Goal: Task Accomplishment & Management: Manage account settings

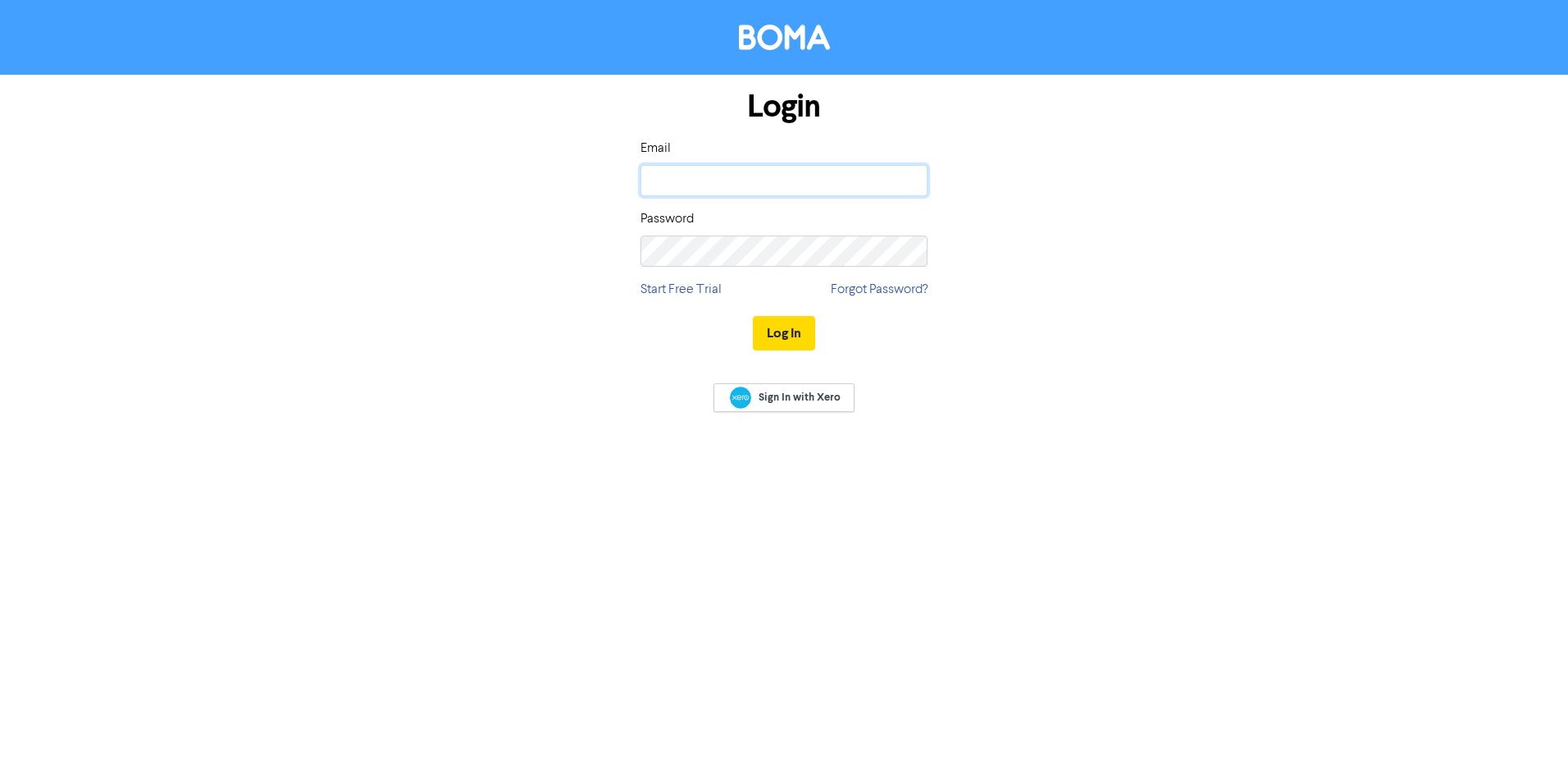
type input "[EMAIL_ADDRESS][DOMAIN_NAME]"
click at [796, 338] on button "Log In" at bounding box center [784, 332] width 62 height 34
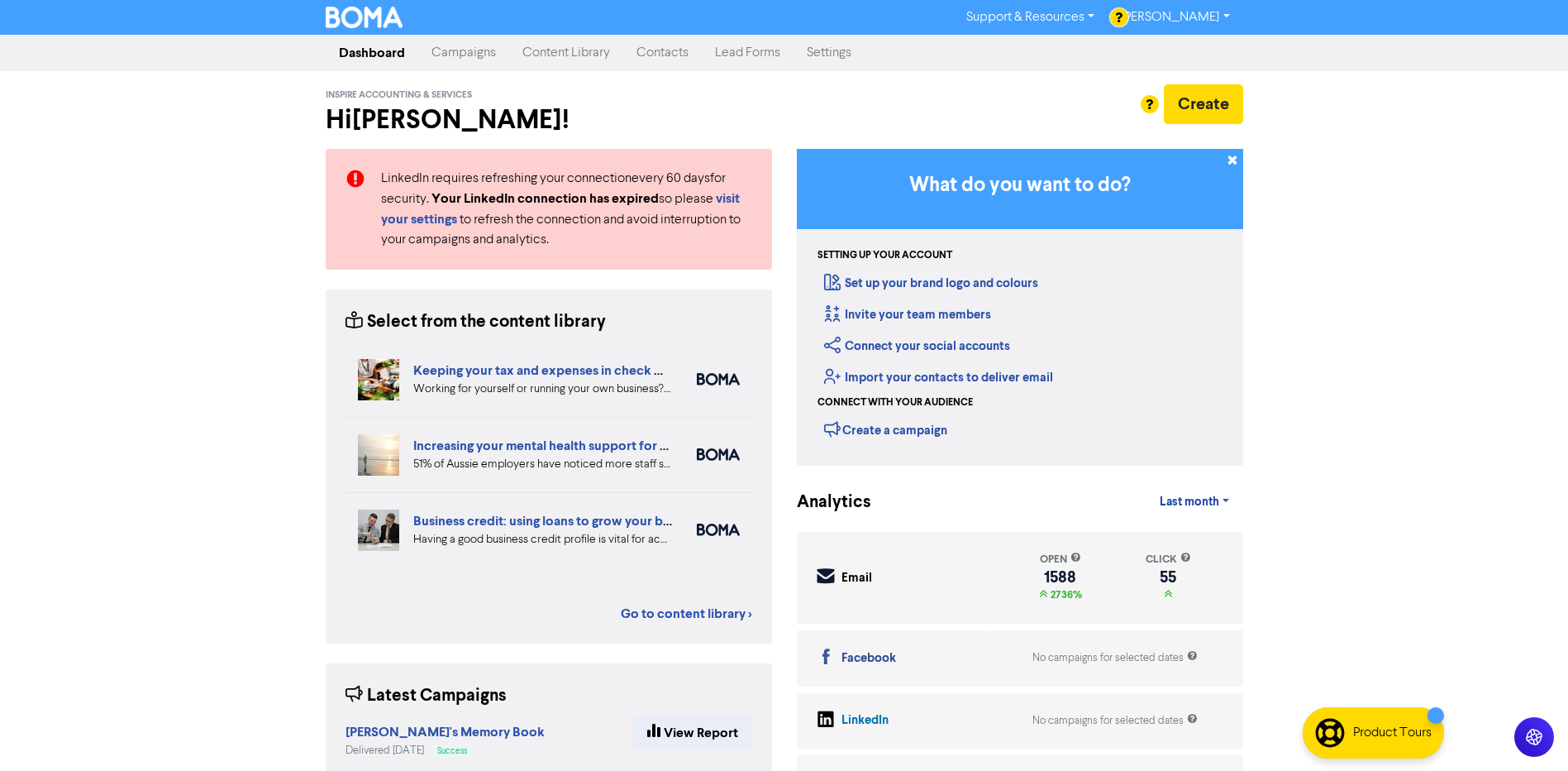
click at [470, 57] on link "Campaigns" at bounding box center [463, 52] width 91 height 33
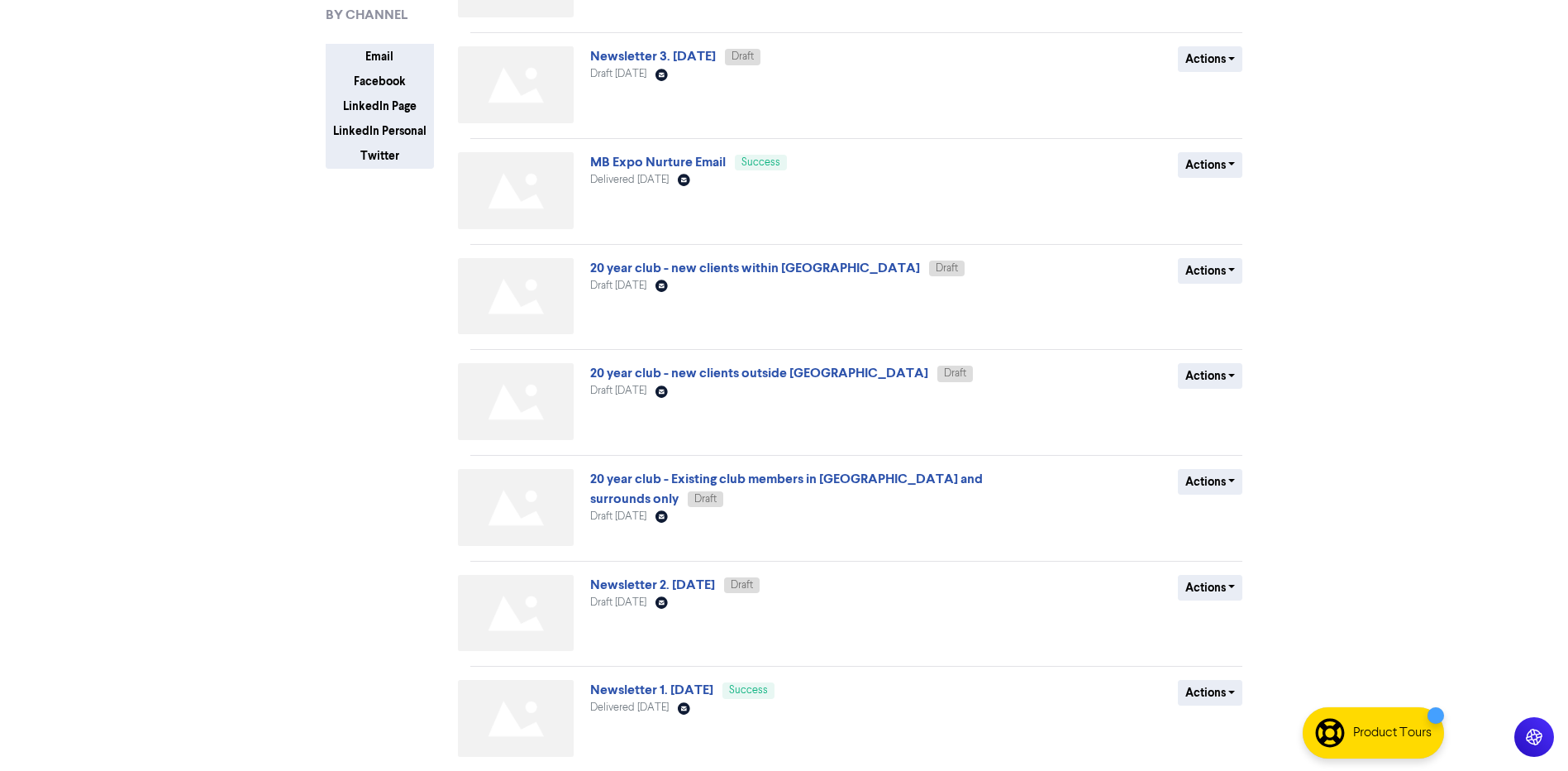
scroll to position [217, 0]
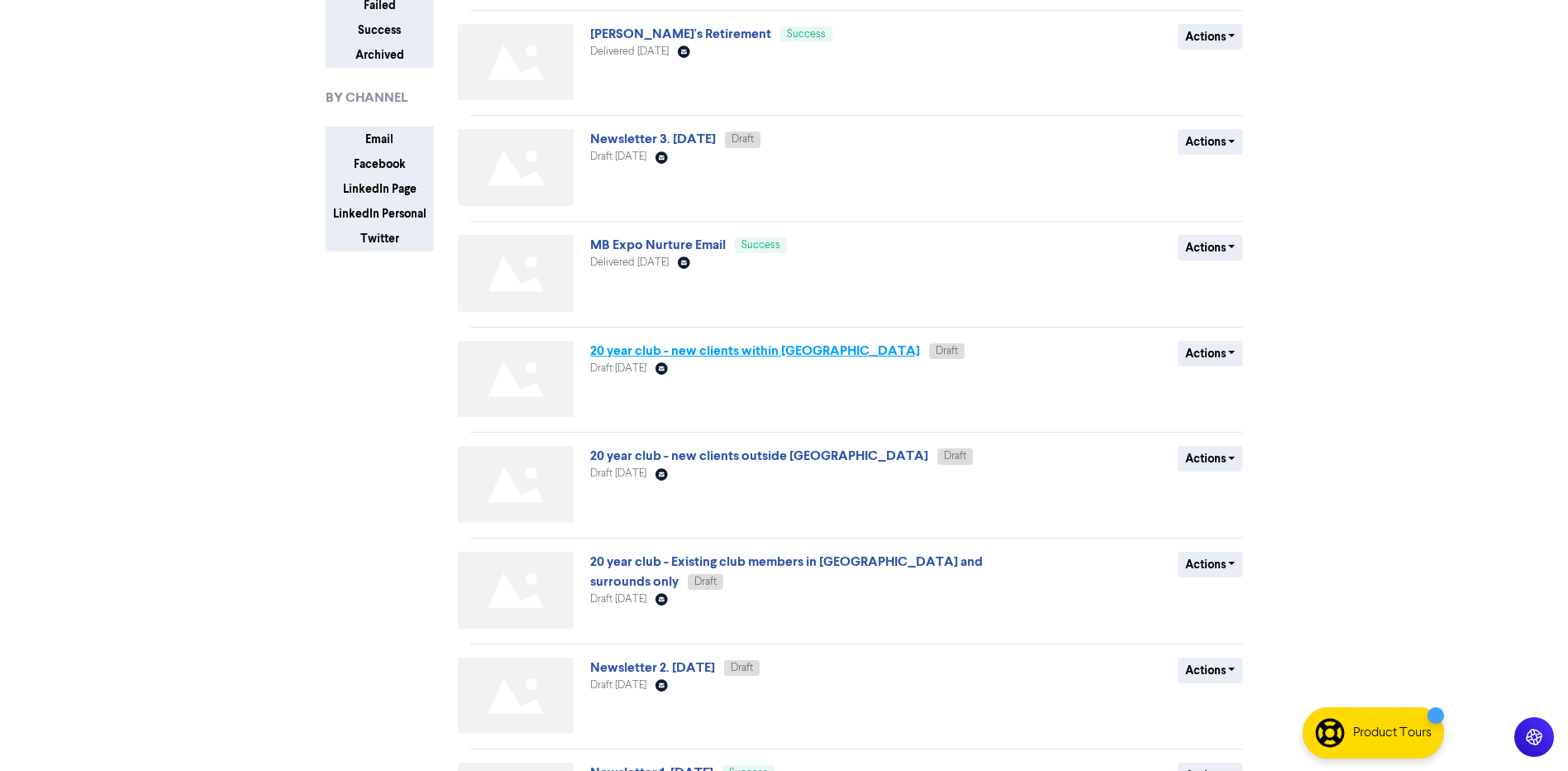
click at [748, 353] on link "20 year club - new clients within [GEOGRAPHIC_DATA]" at bounding box center [755, 350] width 330 height 17
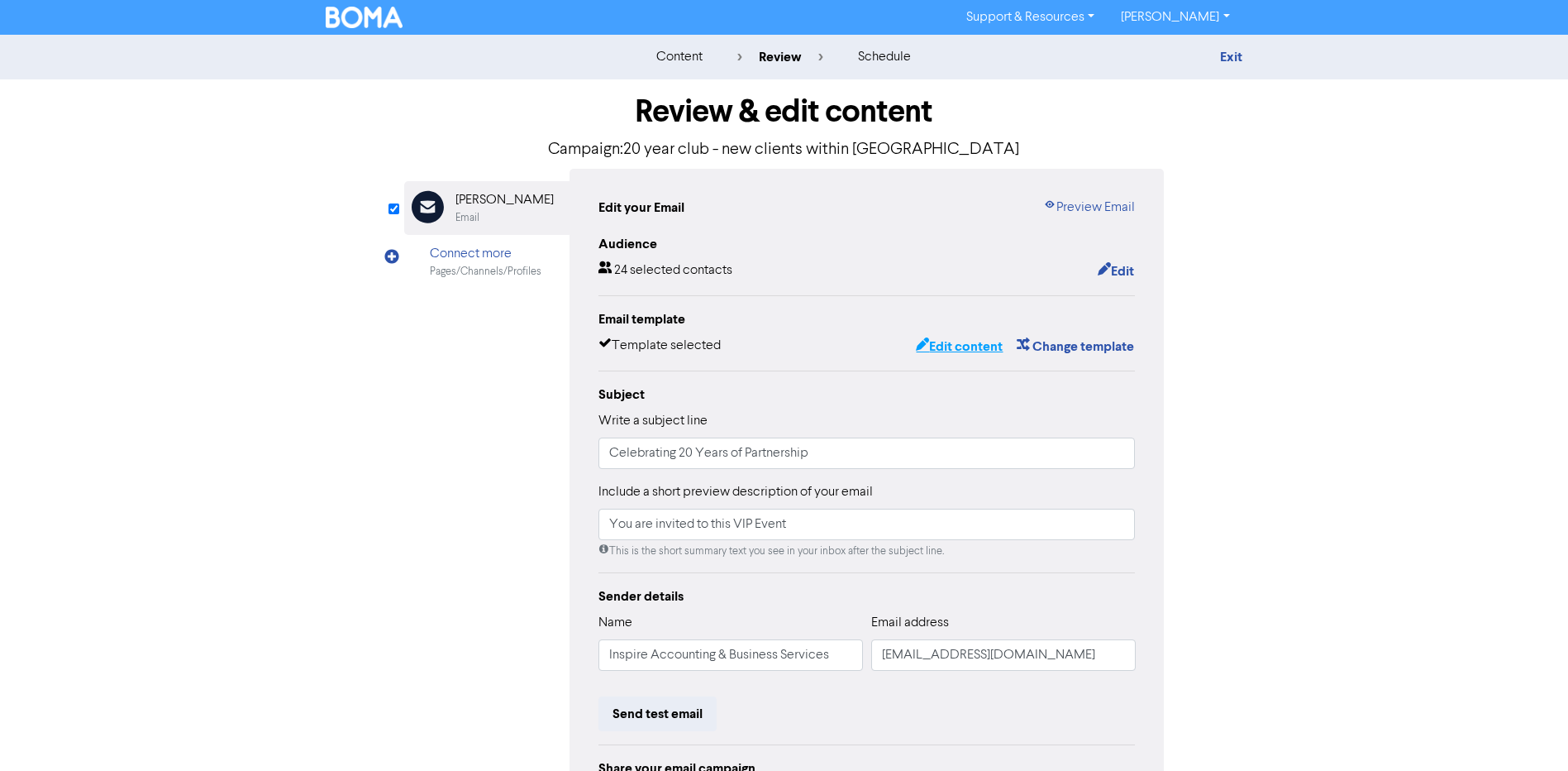
click at [946, 352] on button "Edit content" at bounding box center [959, 347] width 89 height 21
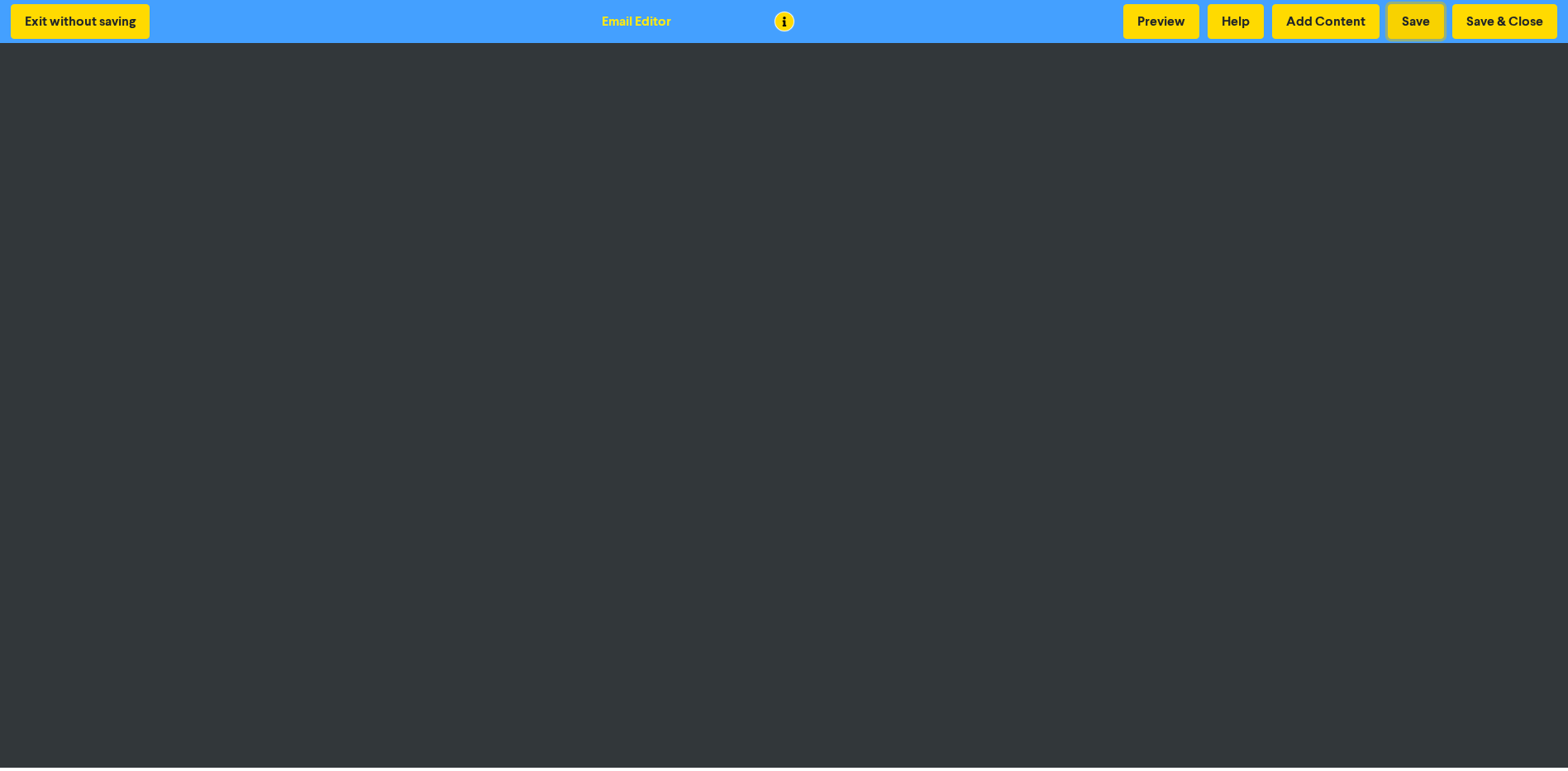
click at [1409, 19] on button "Save" at bounding box center [1416, 21] width 56 height 35
click at [1530, 26] on button "Save & Close" at bounding box center [1505, 21] width 105 height 35
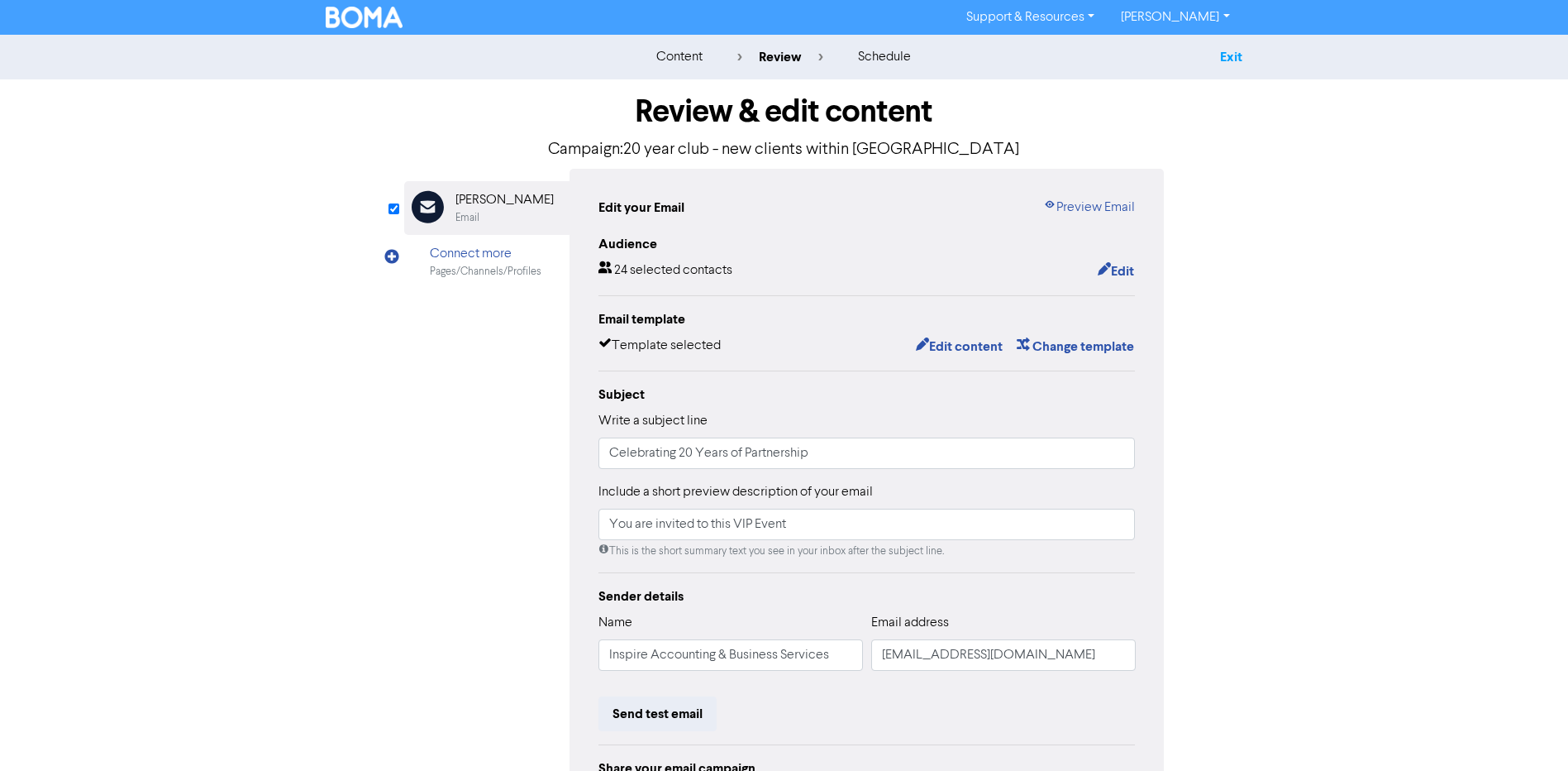
click at [1230, 56] on link "Exit" at bounding box center [1230, 57] width 22 height 17
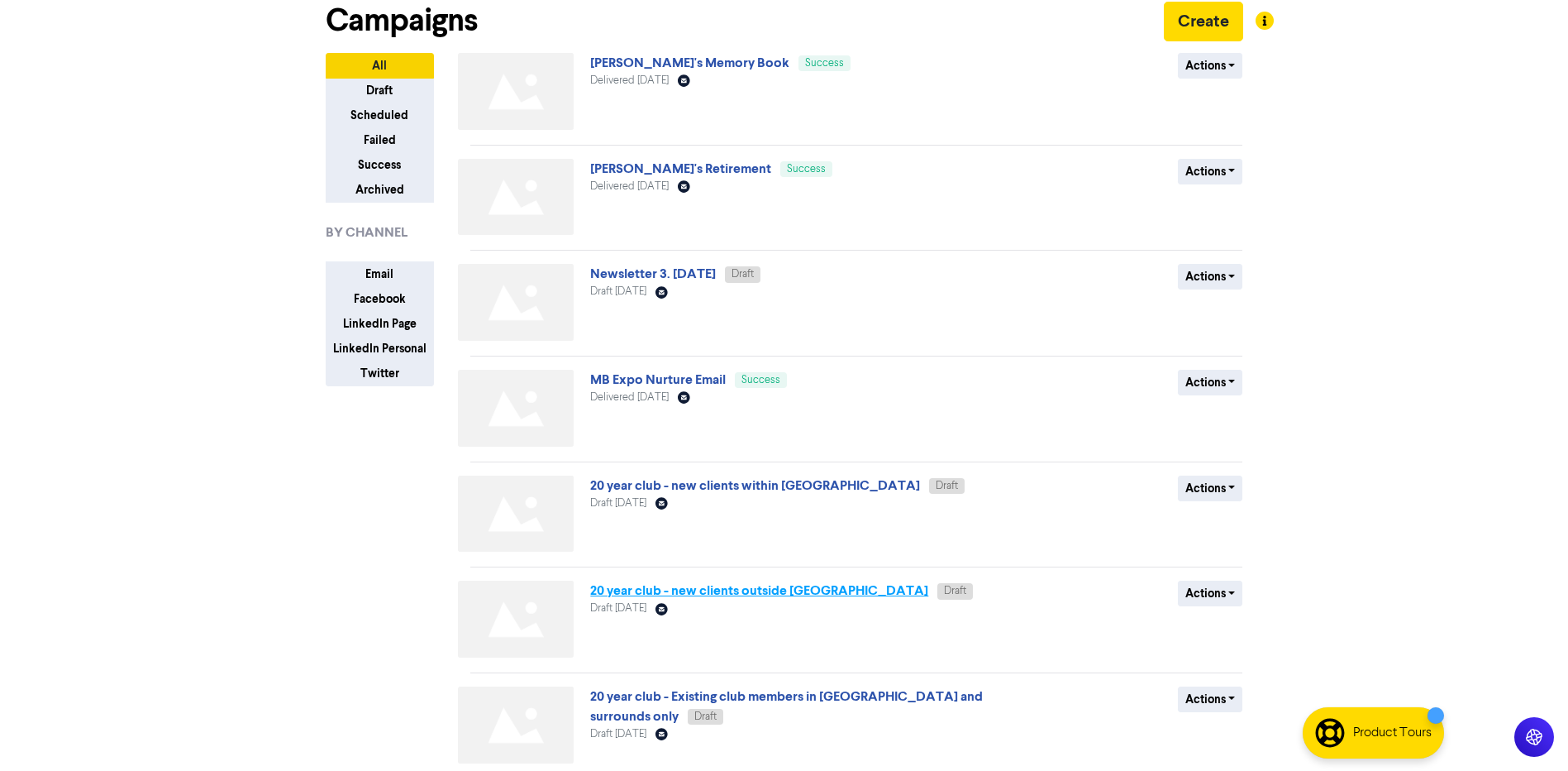
scroll to position [166, 0]
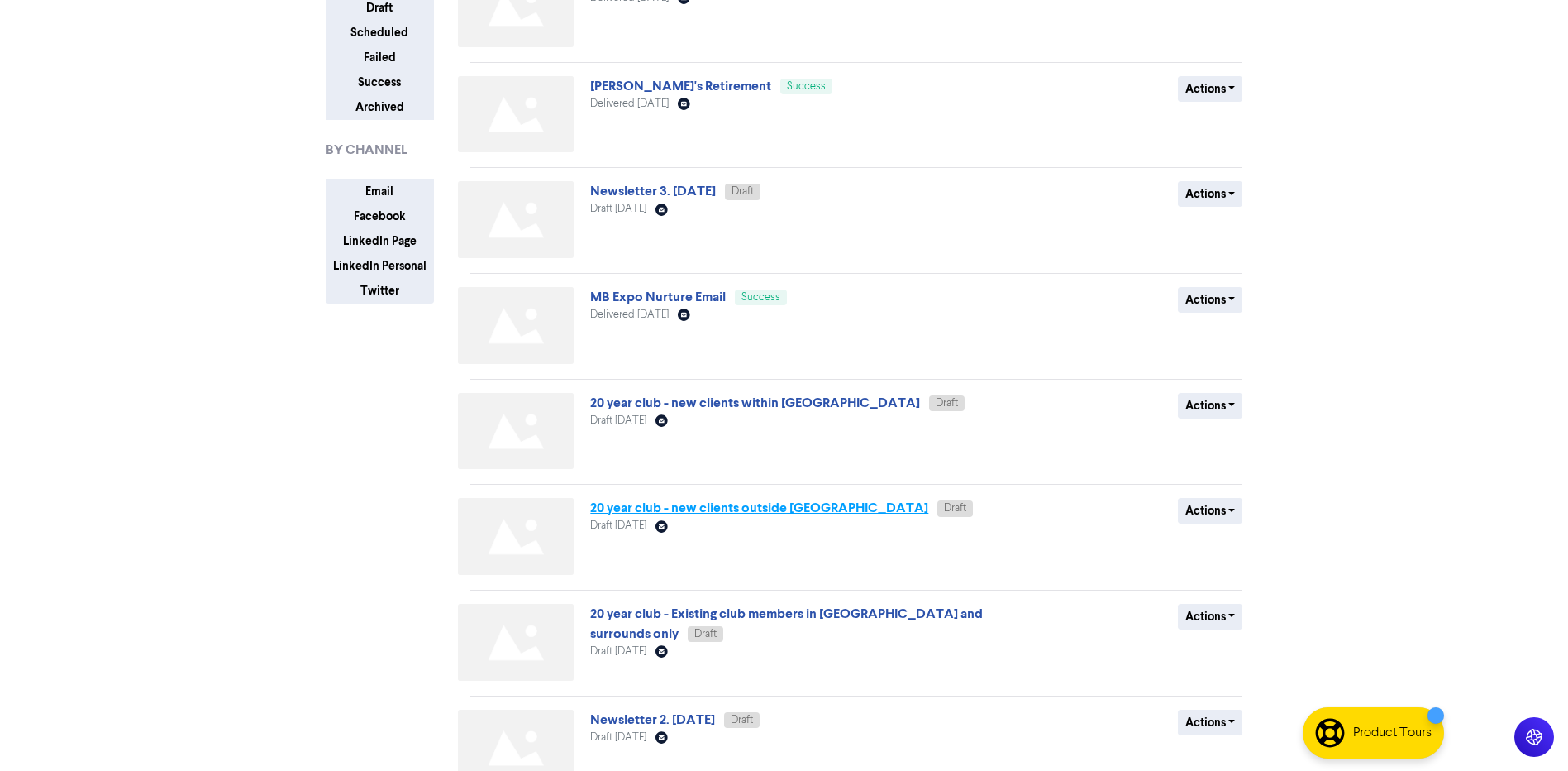
click at [750, 513] on link "20 year club - new clients outside [GEOGRAPHIC_DATA]" at bounding box center [759, 508] width 338 height 17
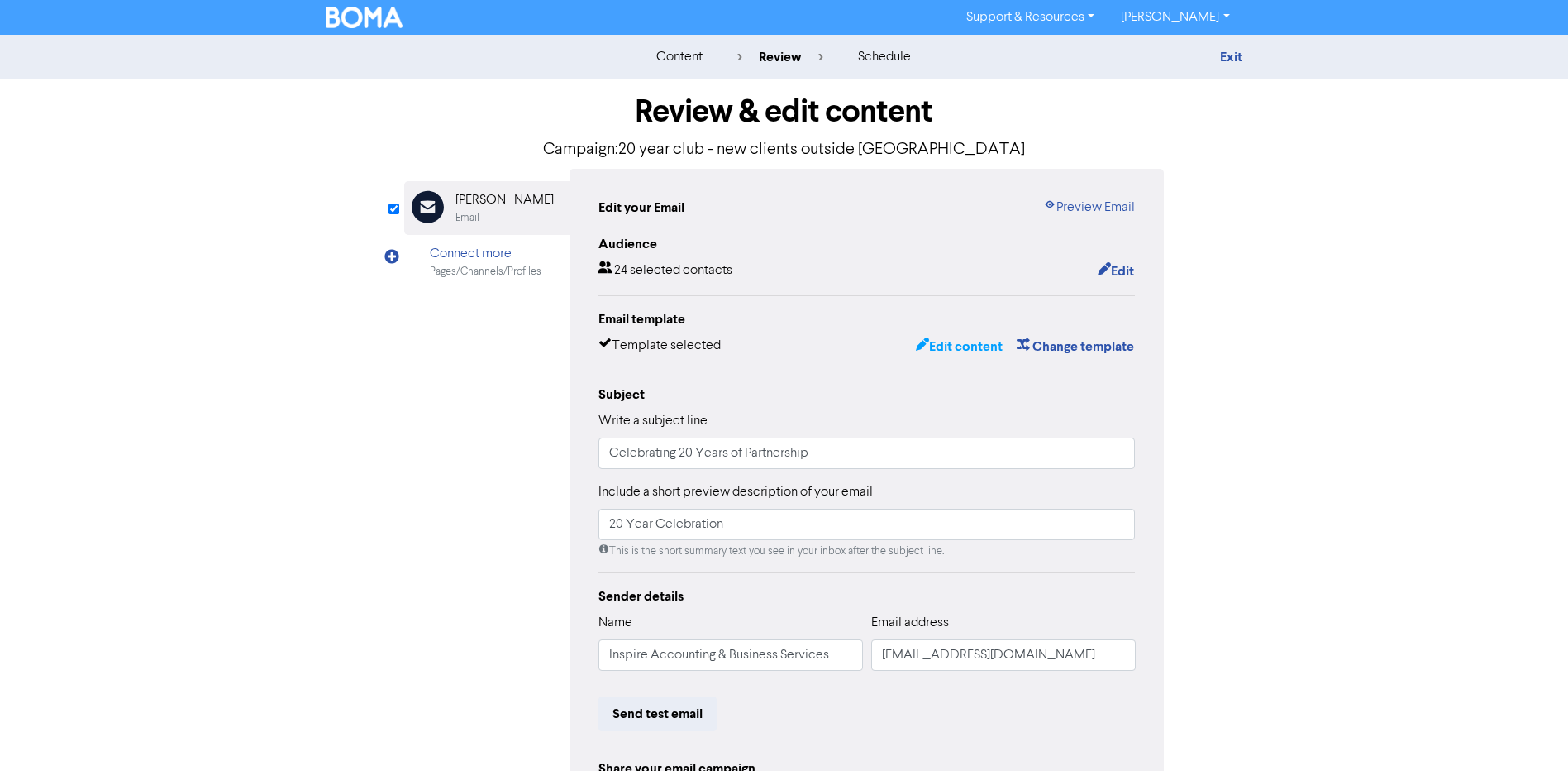
click at [947, 347] on button "Edit content" at bounding box center [959, 347] width 89 height 21
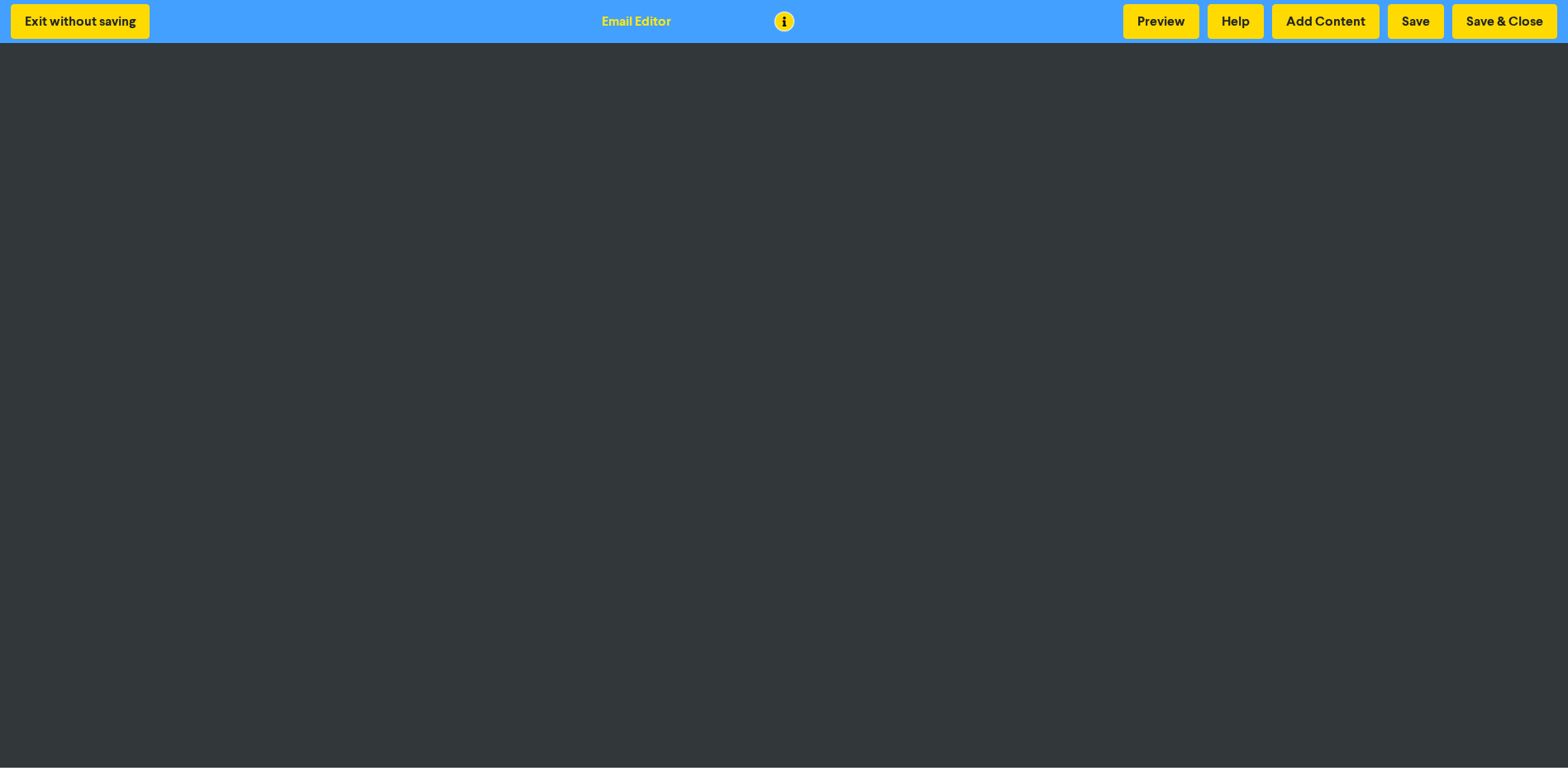
scroll to position [2, 0]
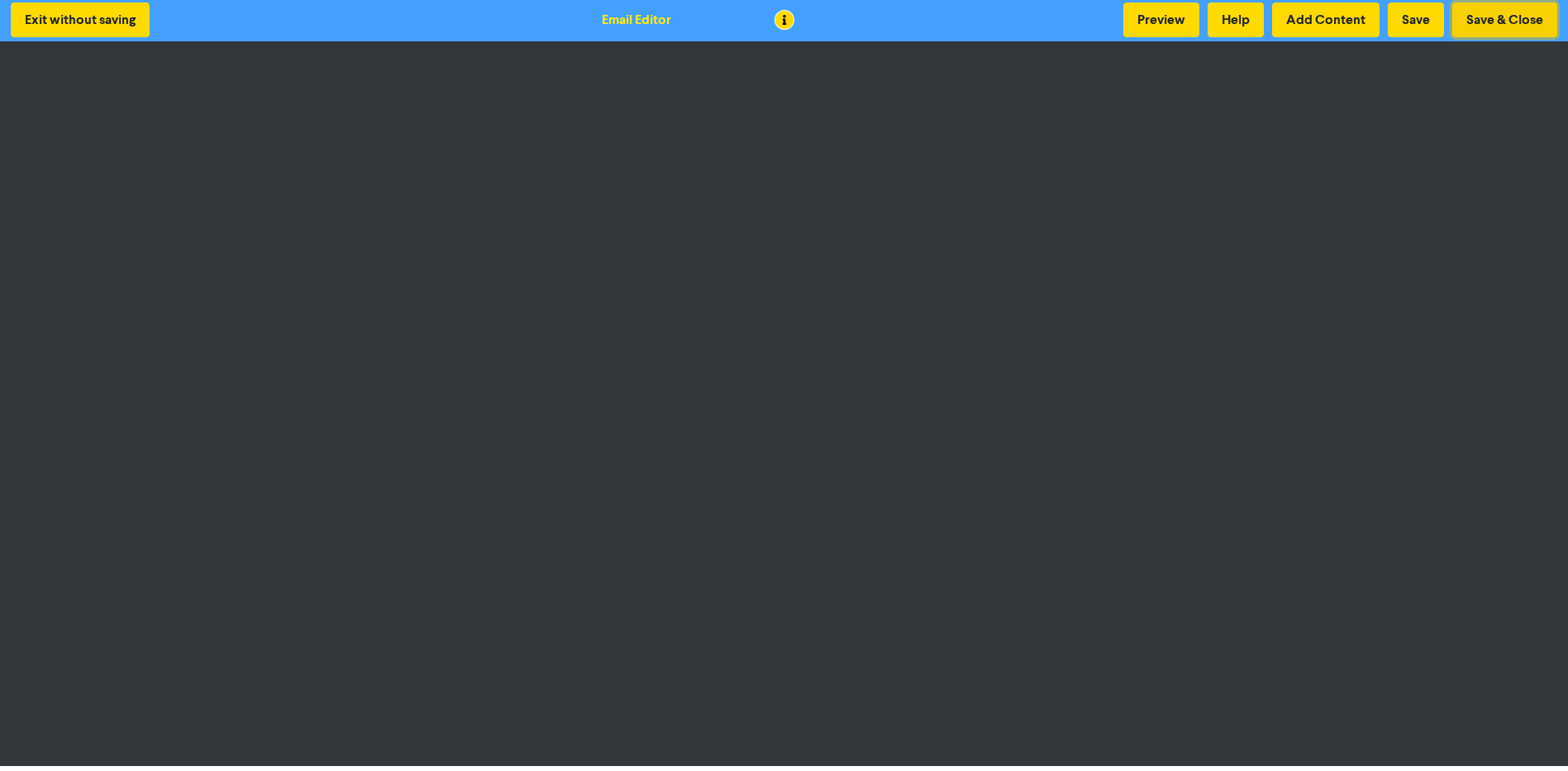
click at [1488, 22] on button "Save & Close" at bounding box center [1505, 19] width 105 height 35
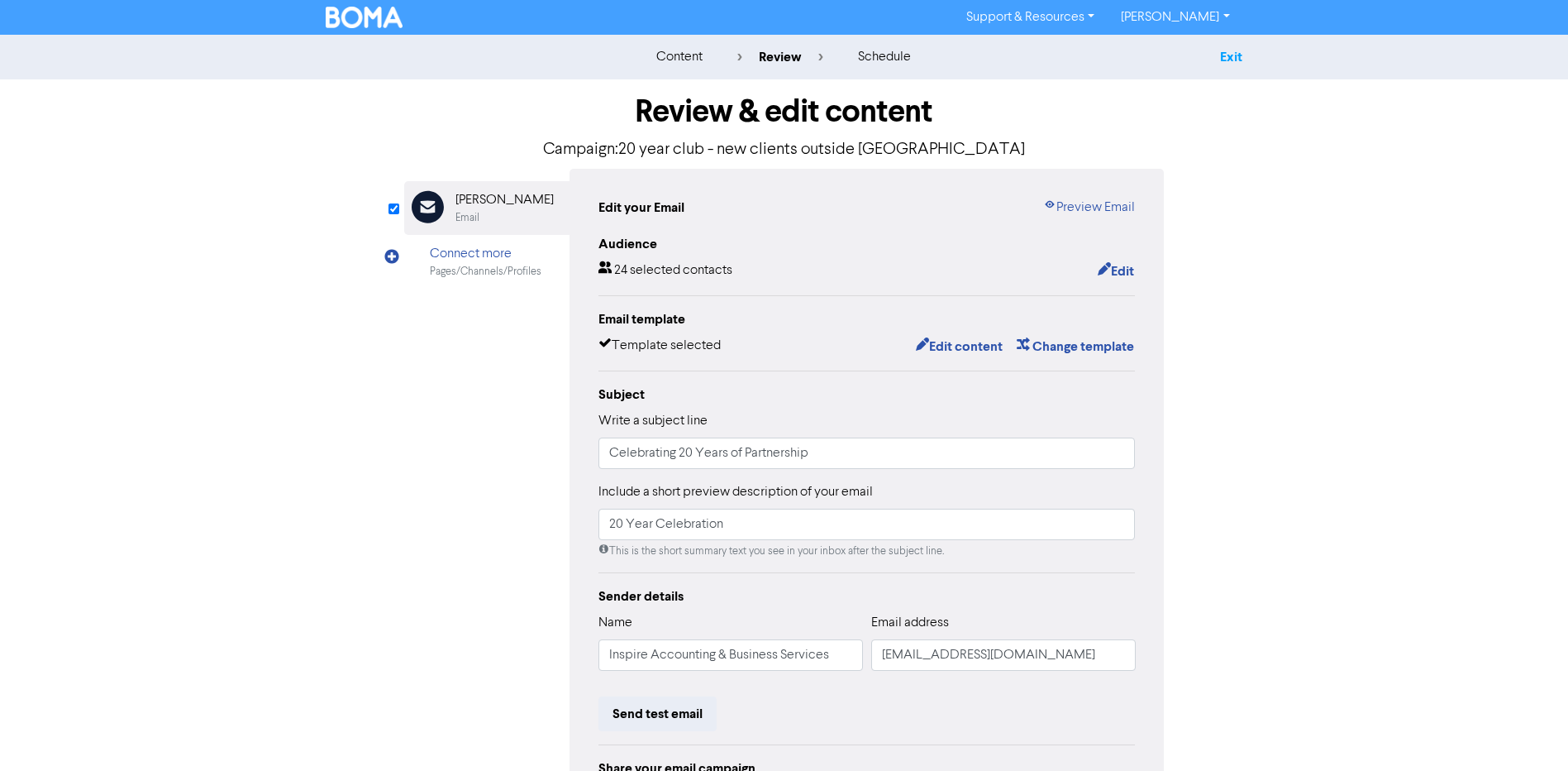
click at [1226, 56] on link "Exit" at bounding box center [1230, 57] width 22 height 17
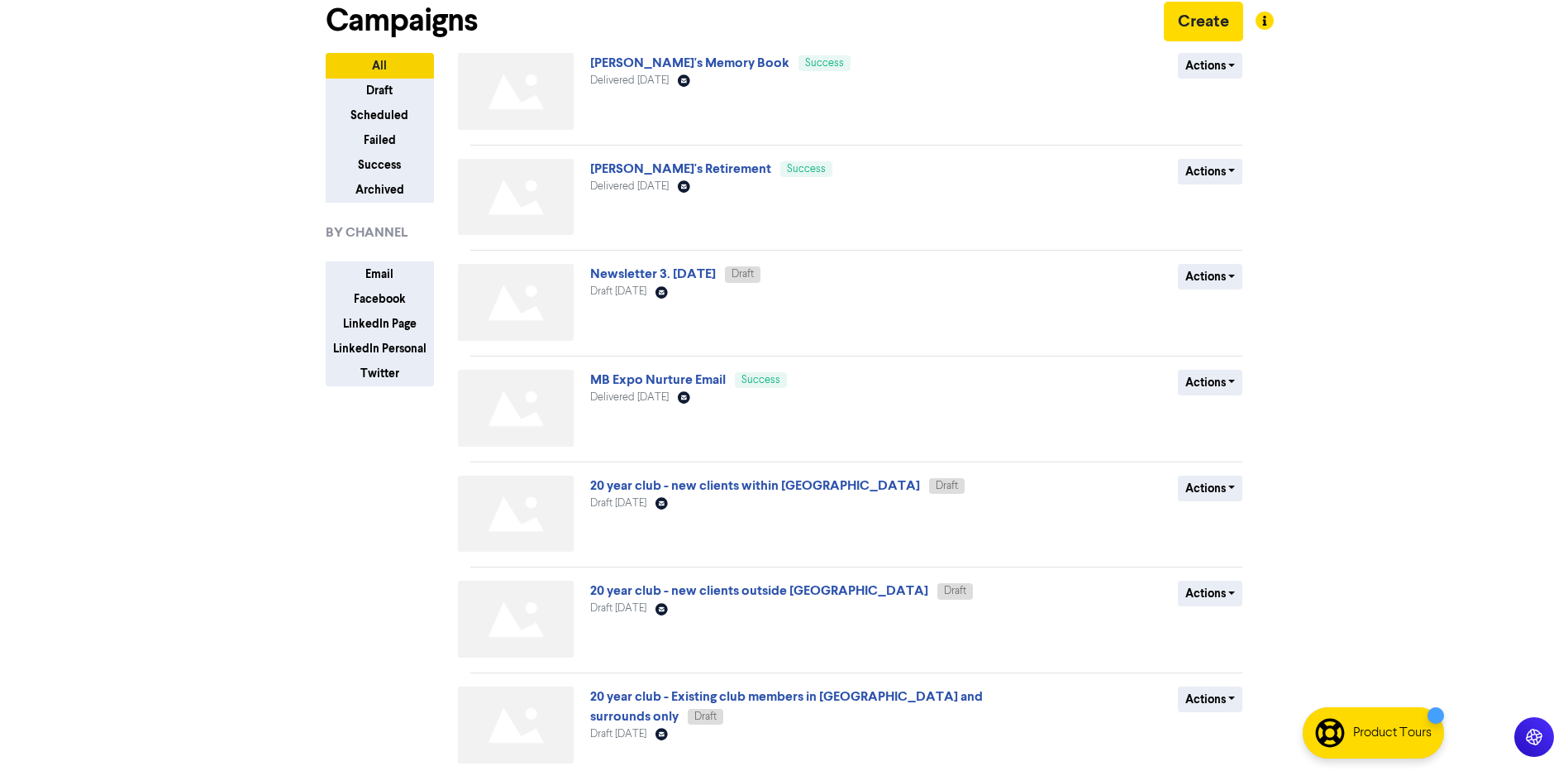
scroll to position [166, 0]
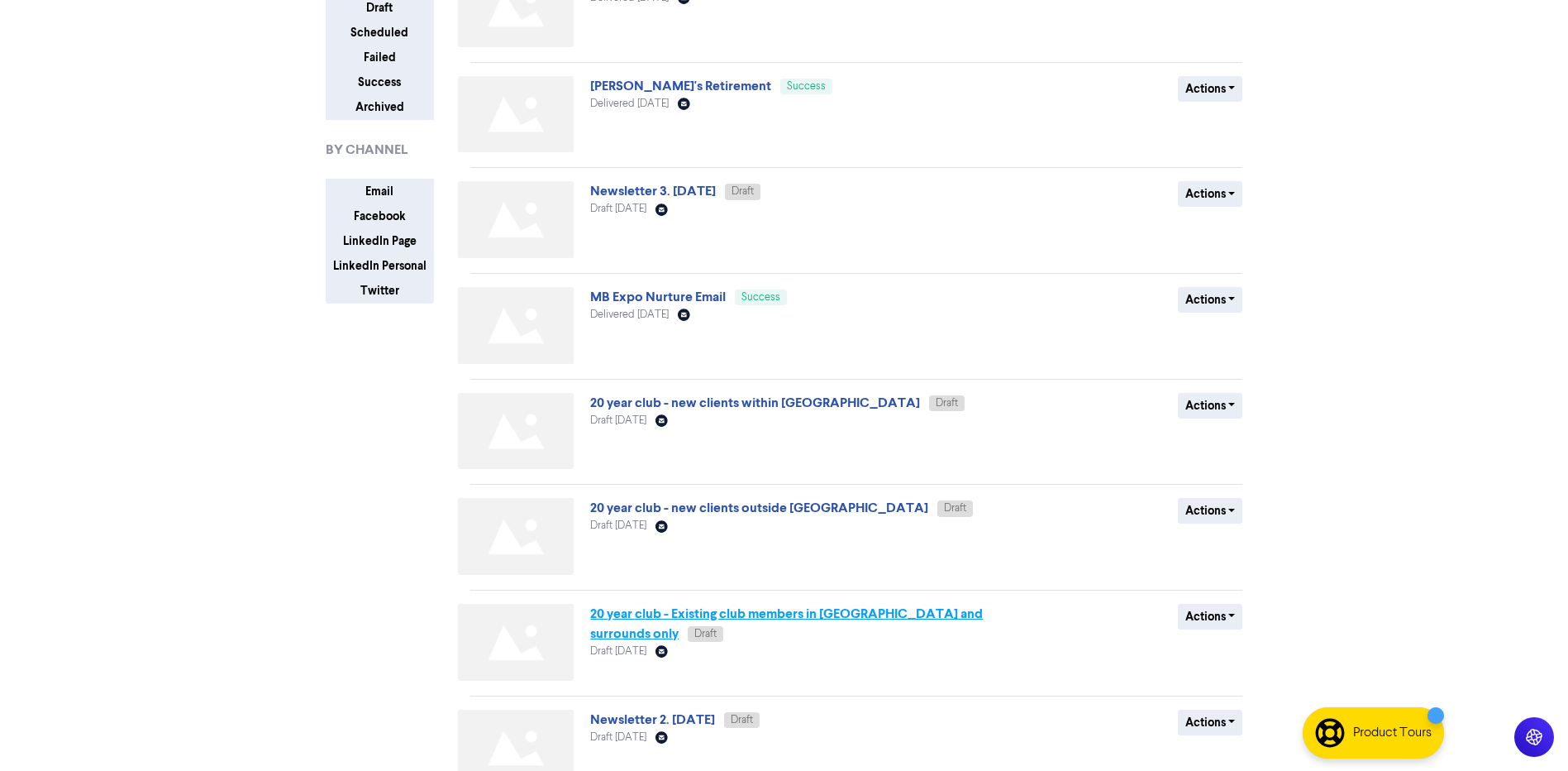
click at [786, 616] on link "20 year club - Existing club members in [GEOGRAPHIC_DATA] and surrounds only" at bounding box center [786, 623] width 392 height 36
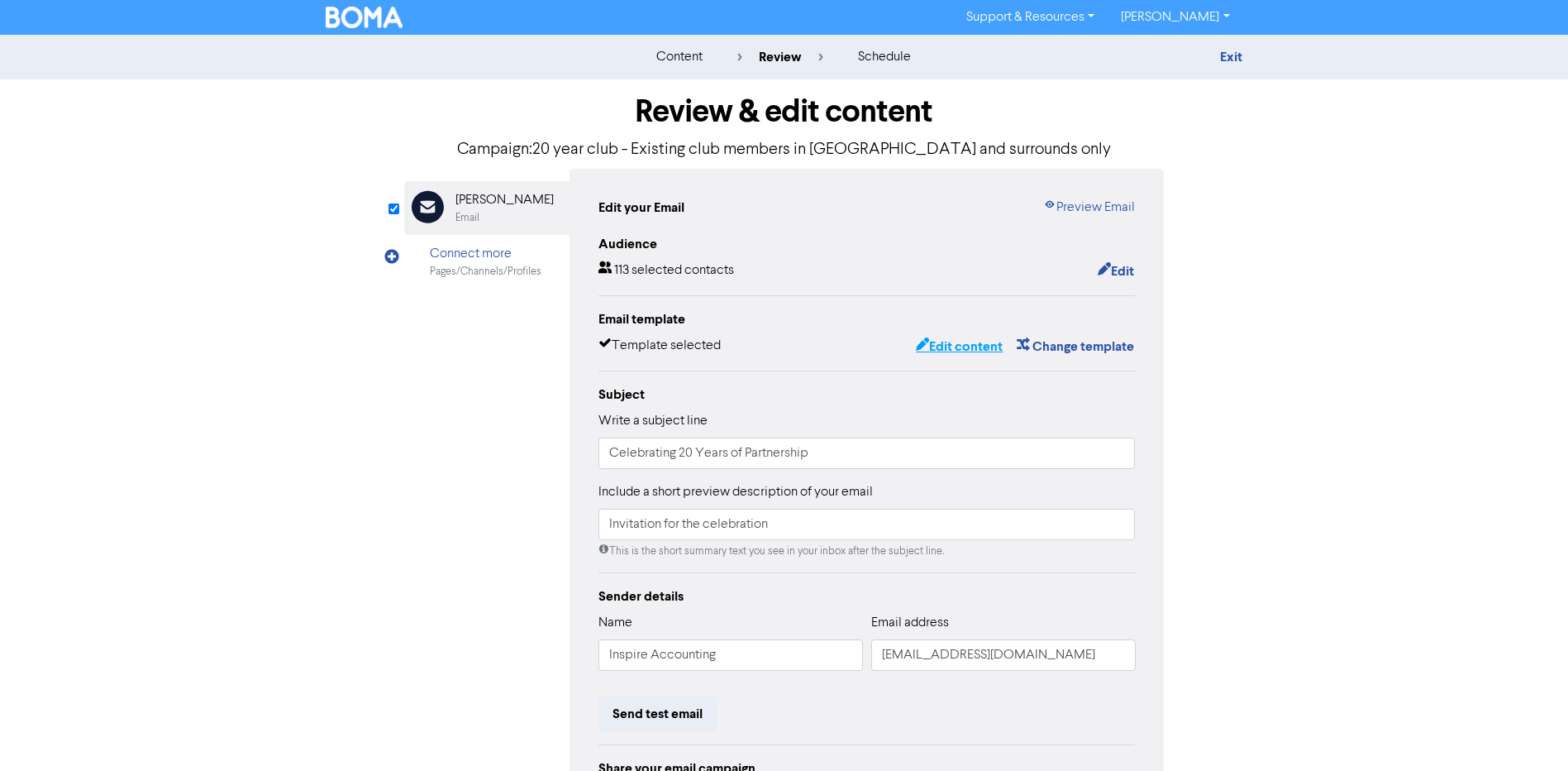
click at [966, 353] on button "Edit content" at bounding box center [959, 347] width 89 height 21
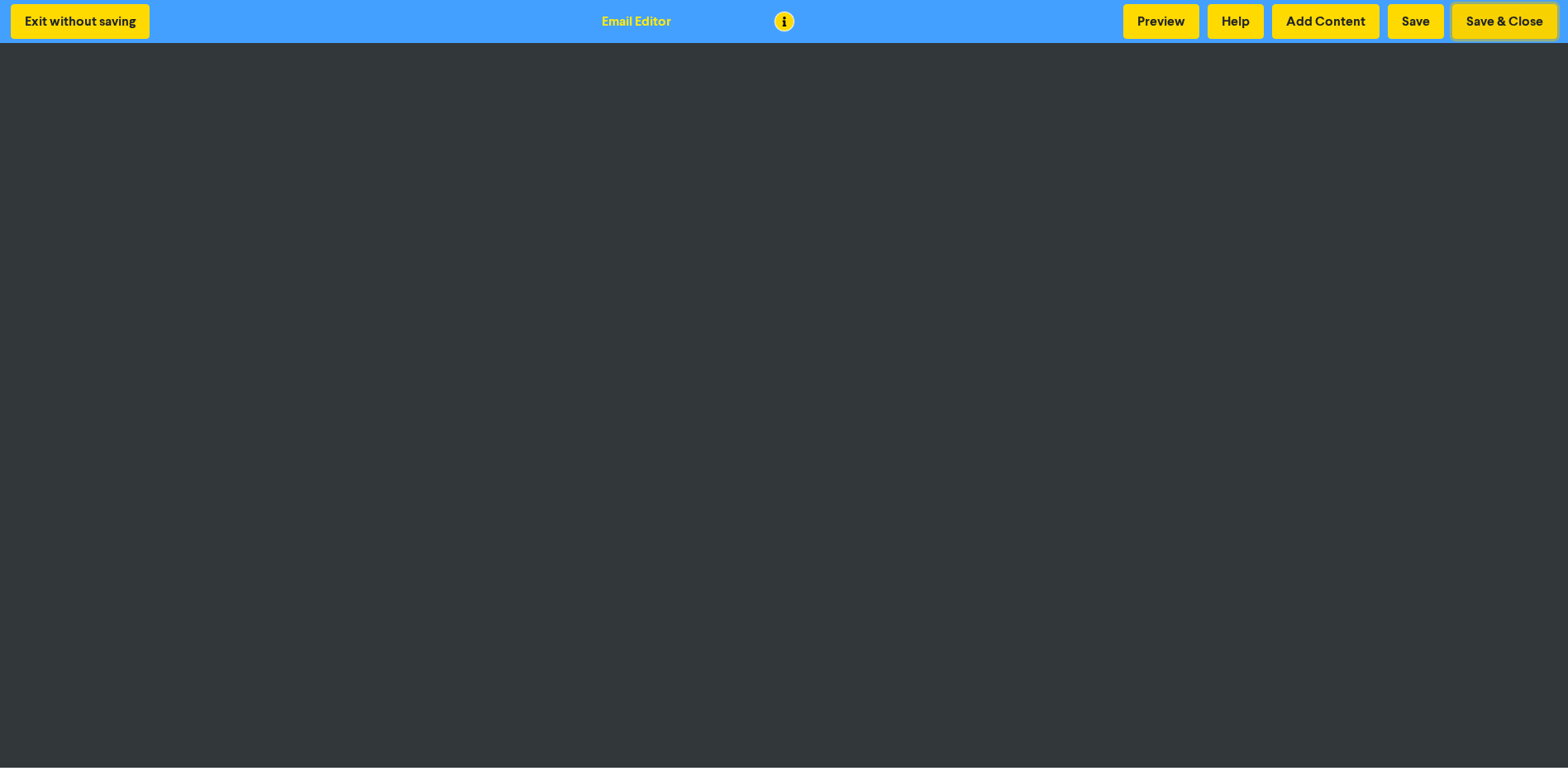
click at [1507, 18] on button "Save & Close" at bounding box center [1505, 21] width 105 height 35
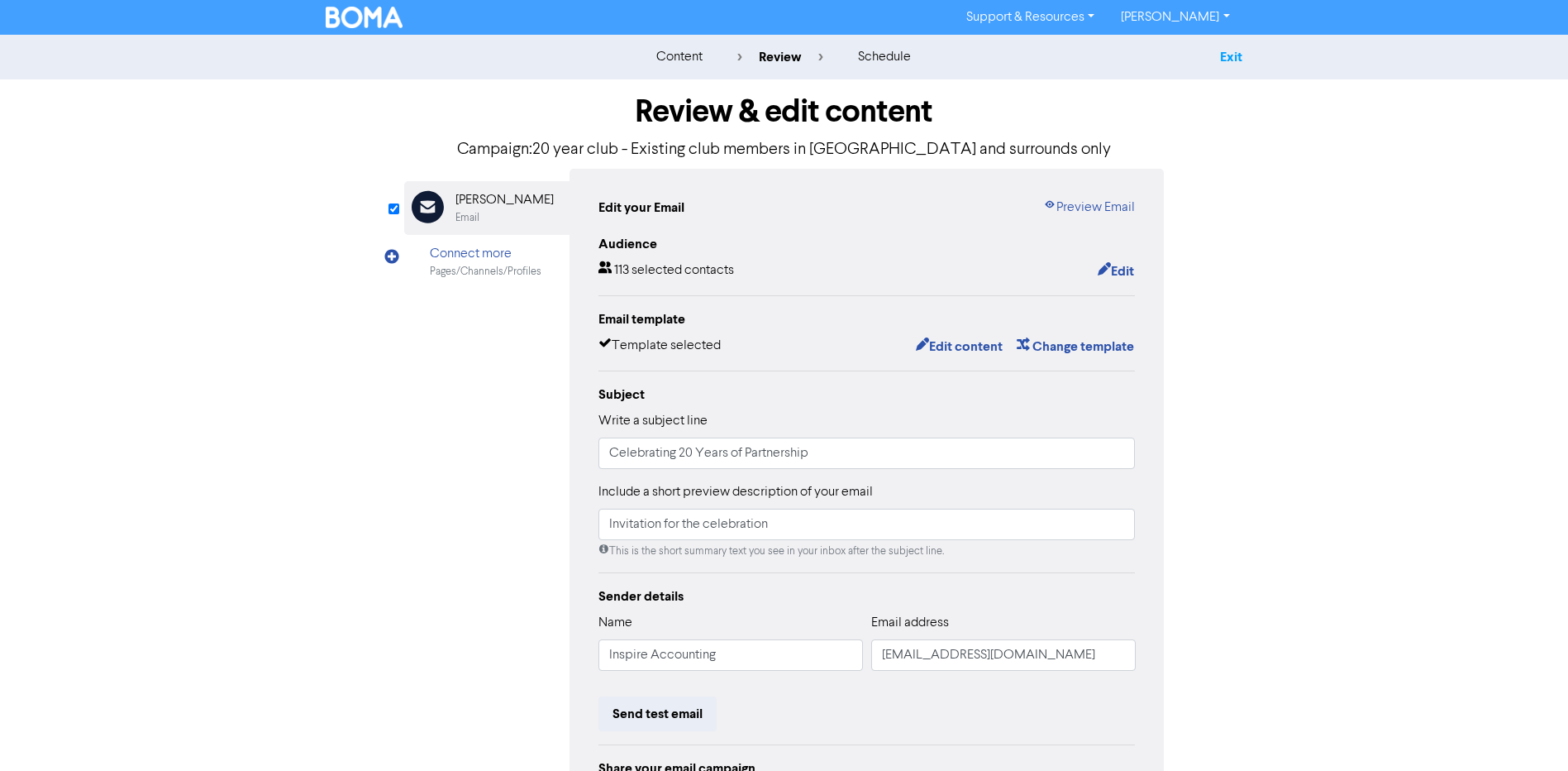
click at [1223, 61] on link "Exit" at bounding box center [1230, 57] width 22 height 17
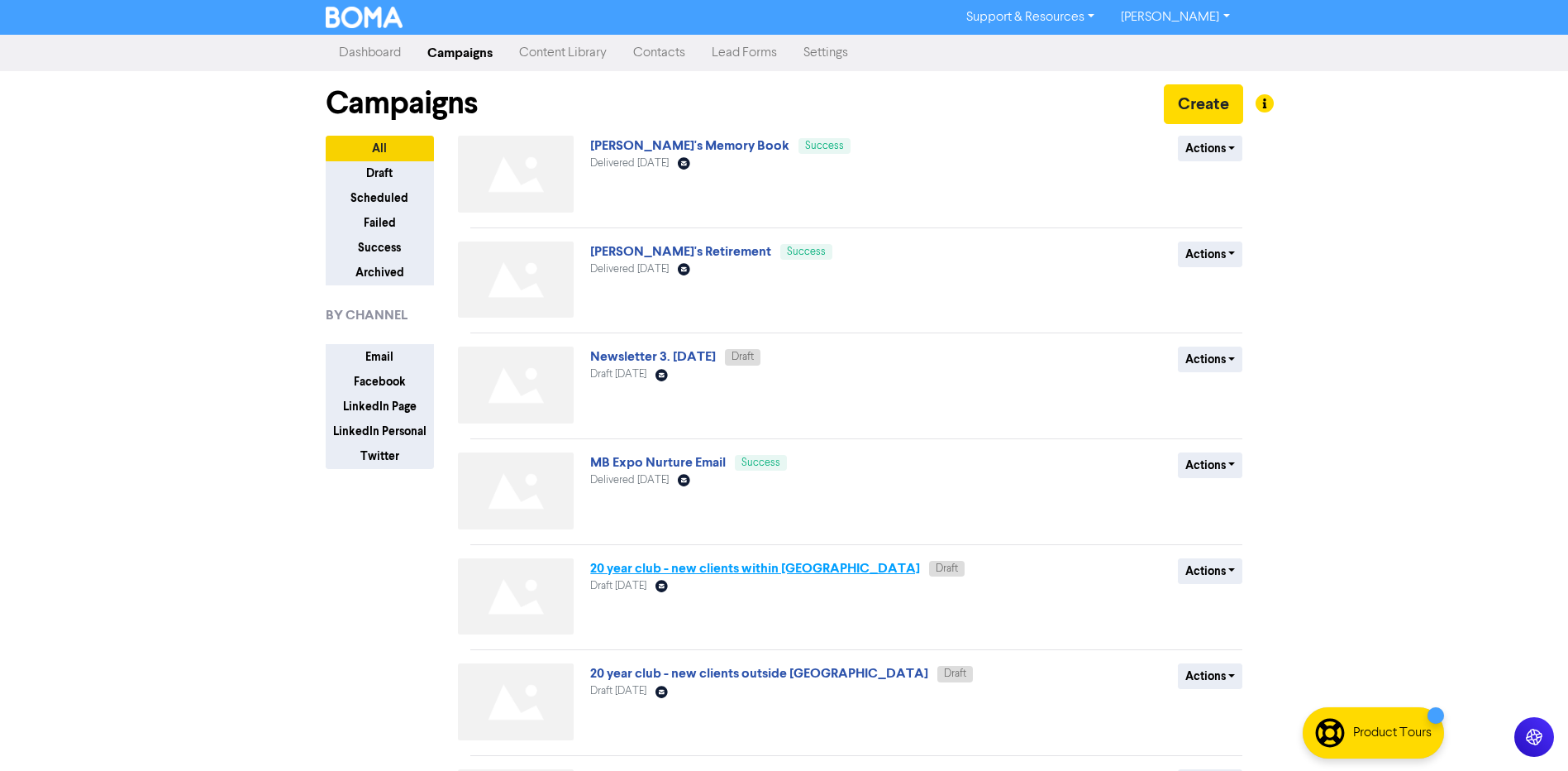
click at [682, 568] on link "20 year club - new clients within [GEOGRAPHIC_DATA]" at bounding box center [755, 568] width 330 height 17
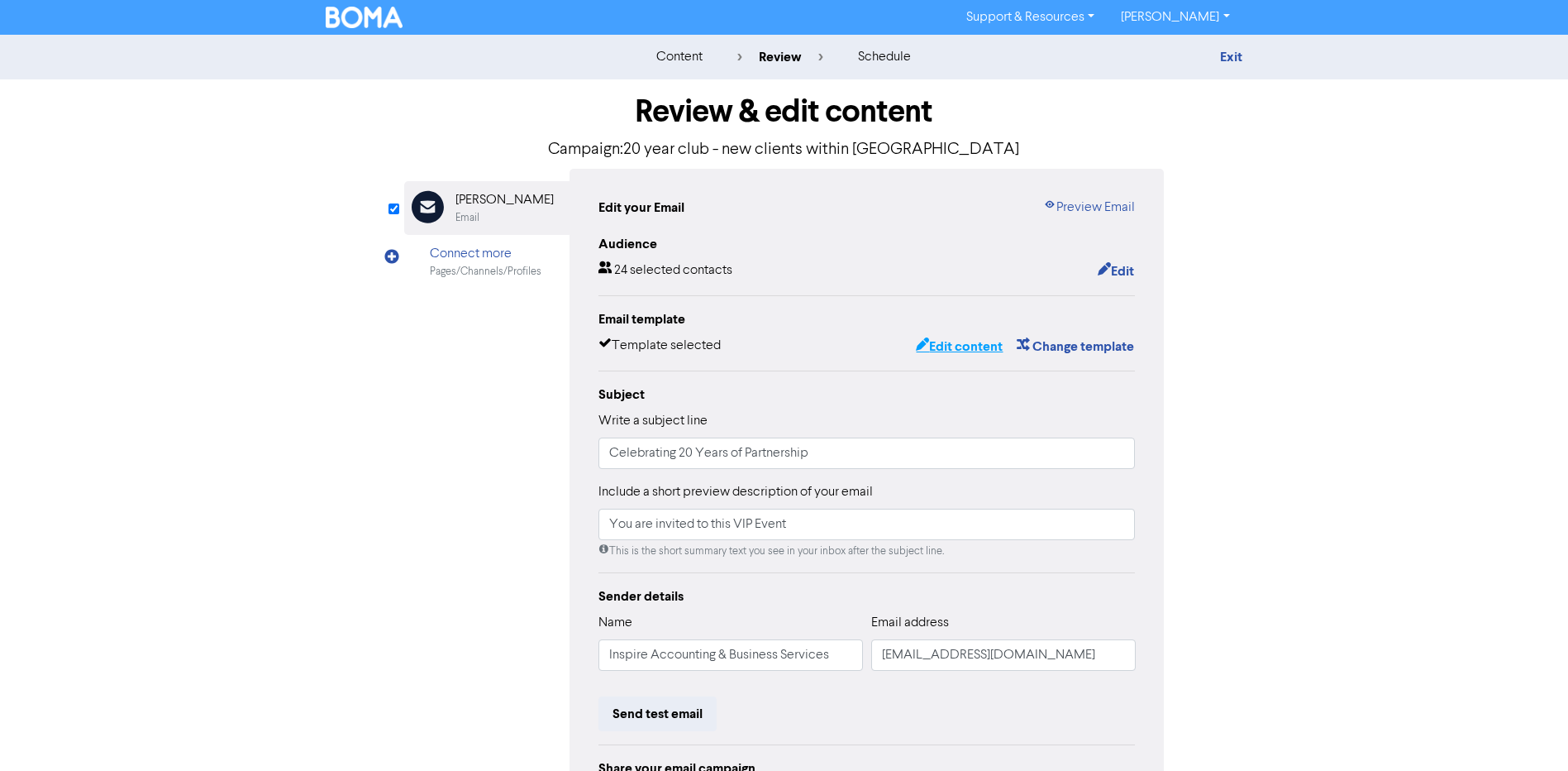
click at [966, 351] on button "Edit content" at bounding box center [959, 347] width 89 height 21
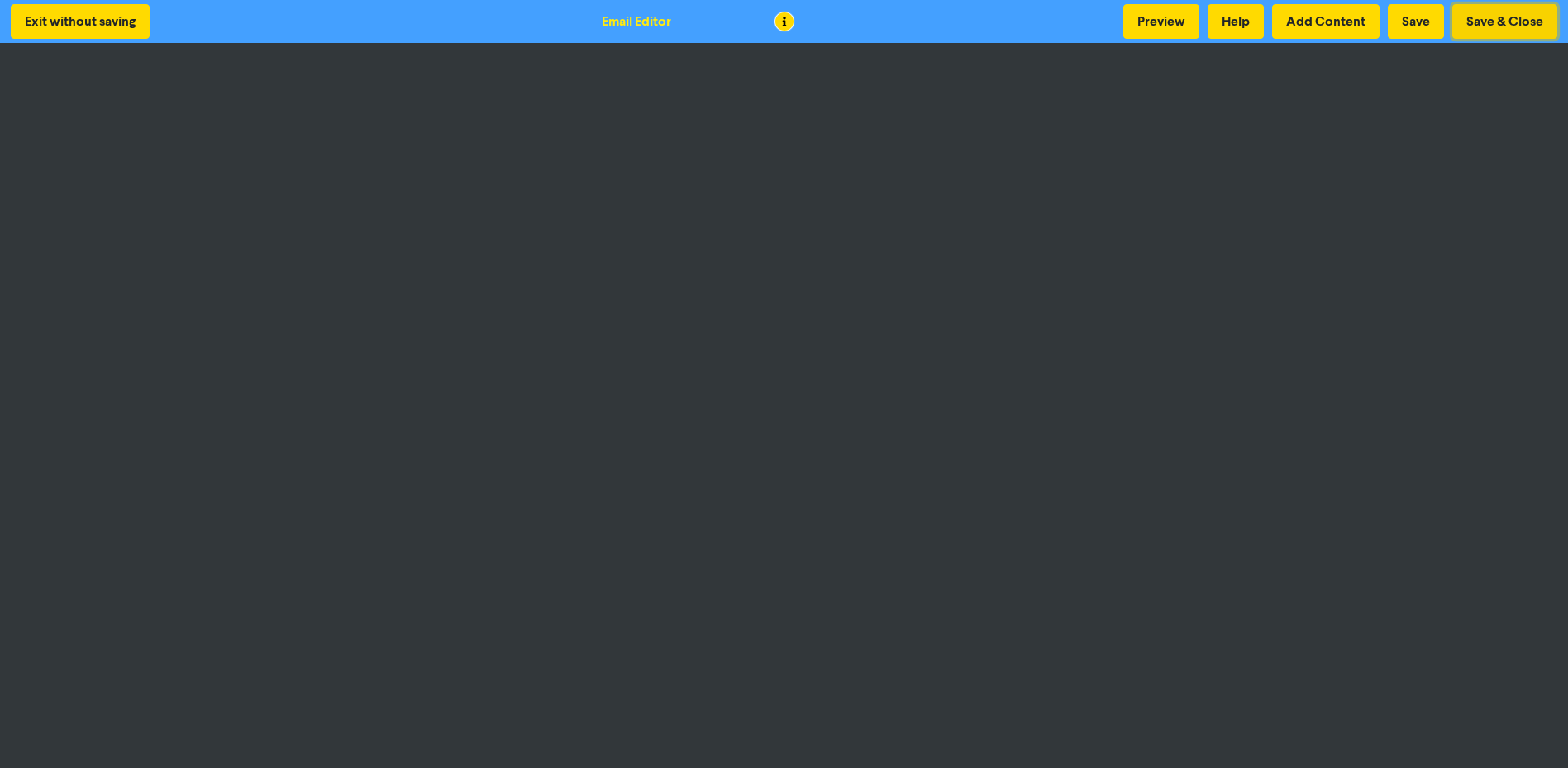
click at [1489, 19] on button "Save & Close" at bounding box center [1505, 21] width 105 height 35
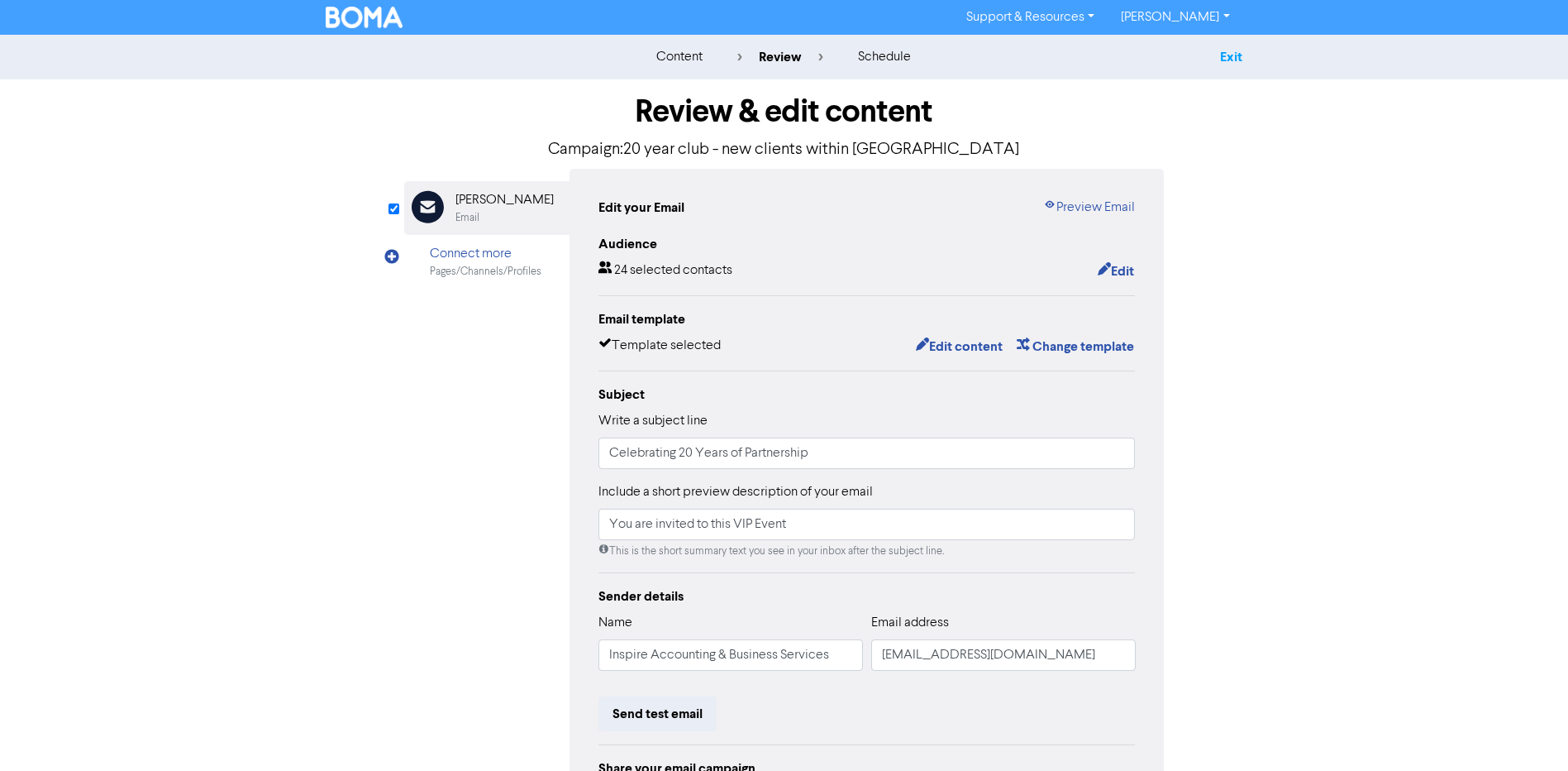
click at [1233, 61] on link "Exit" at bounding box center [1230, 57] width 22 height 17
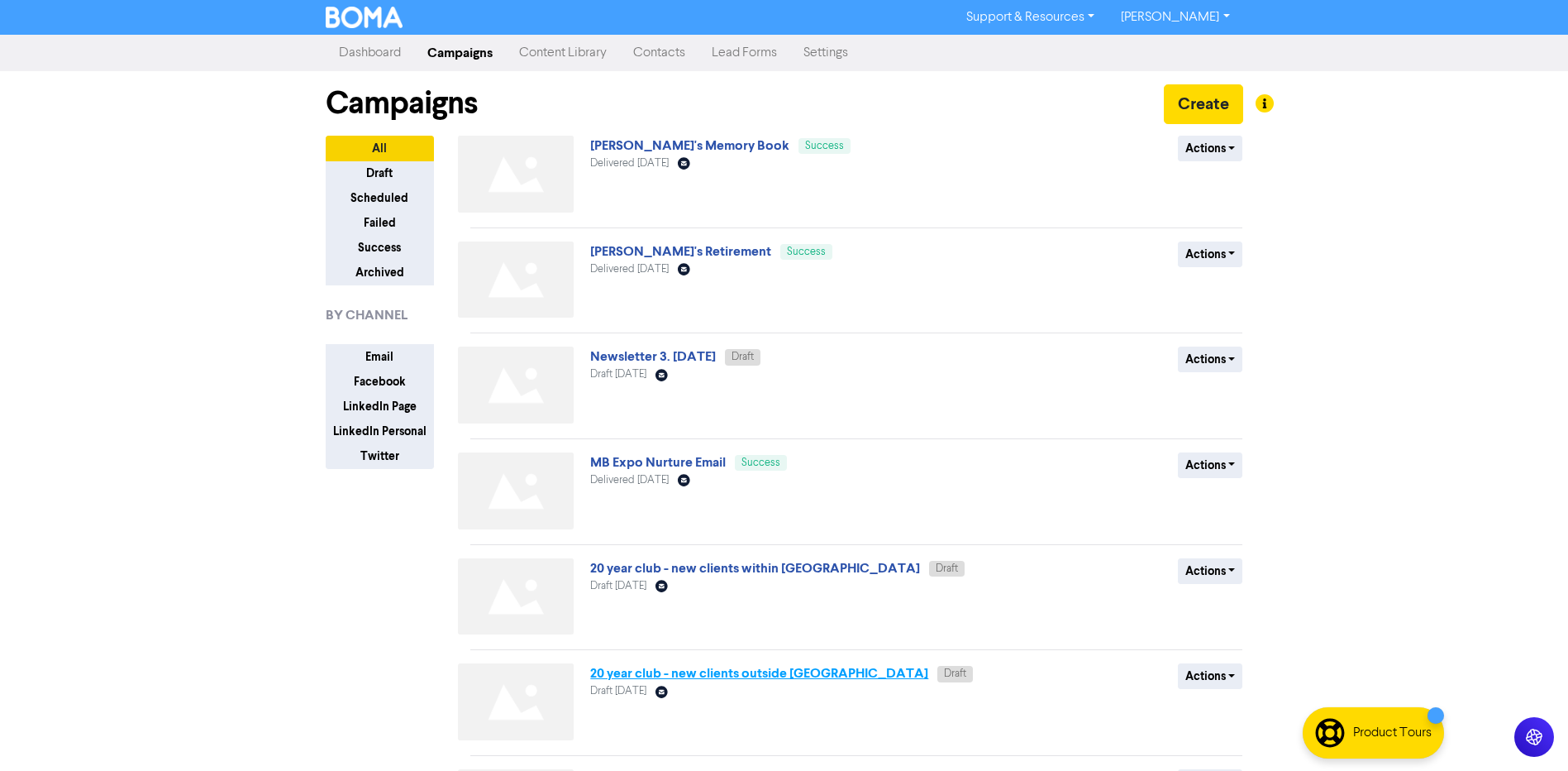
click at [725, 672] on link "20 year club - new clients outside [GEOGRAPHIC_DATA]" at bounding box center [759, 673] width 338 height 17
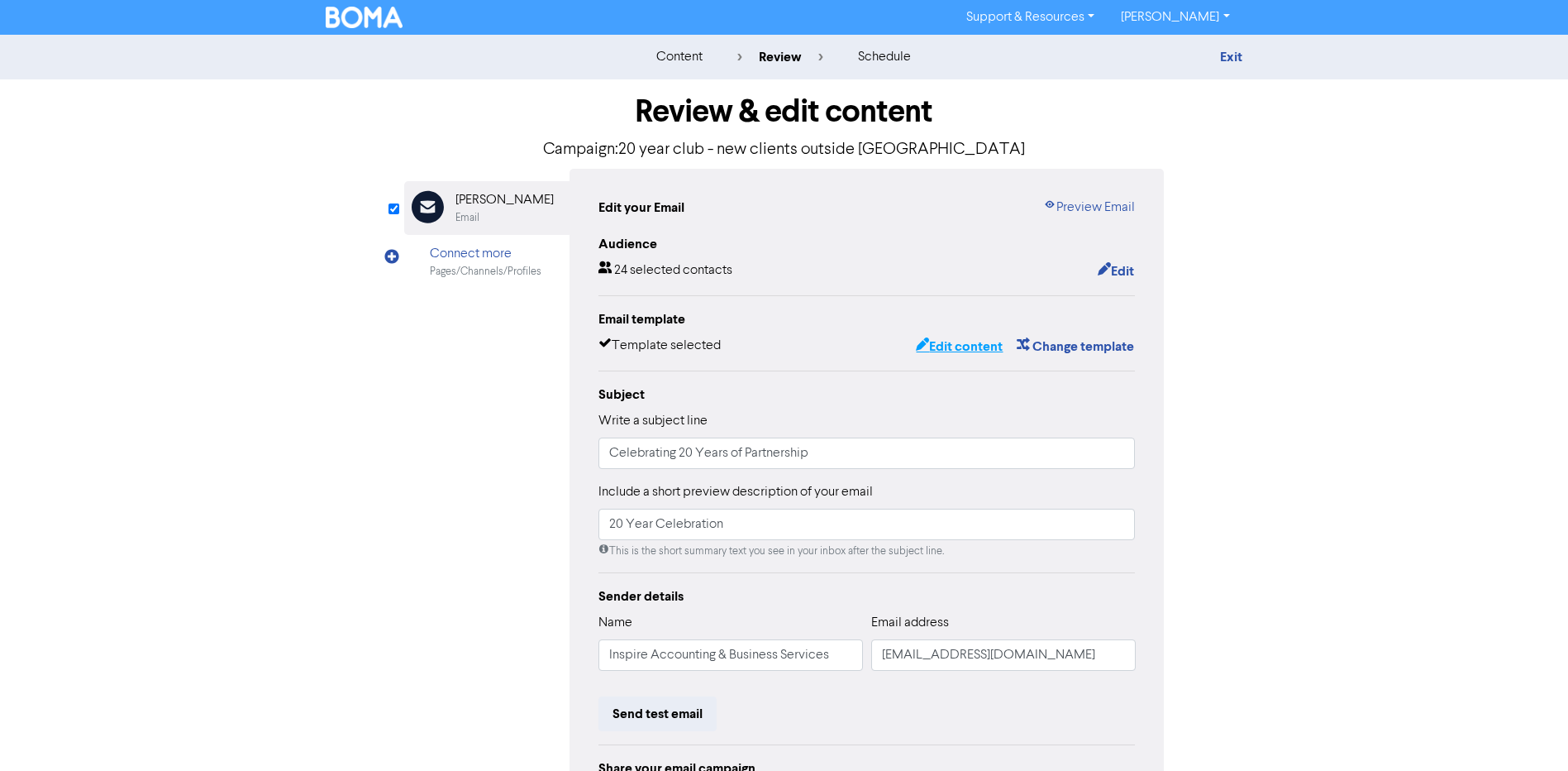
click at [970, 343] on button "Edit content" at bounding box center [959, 347] width 89 height 21
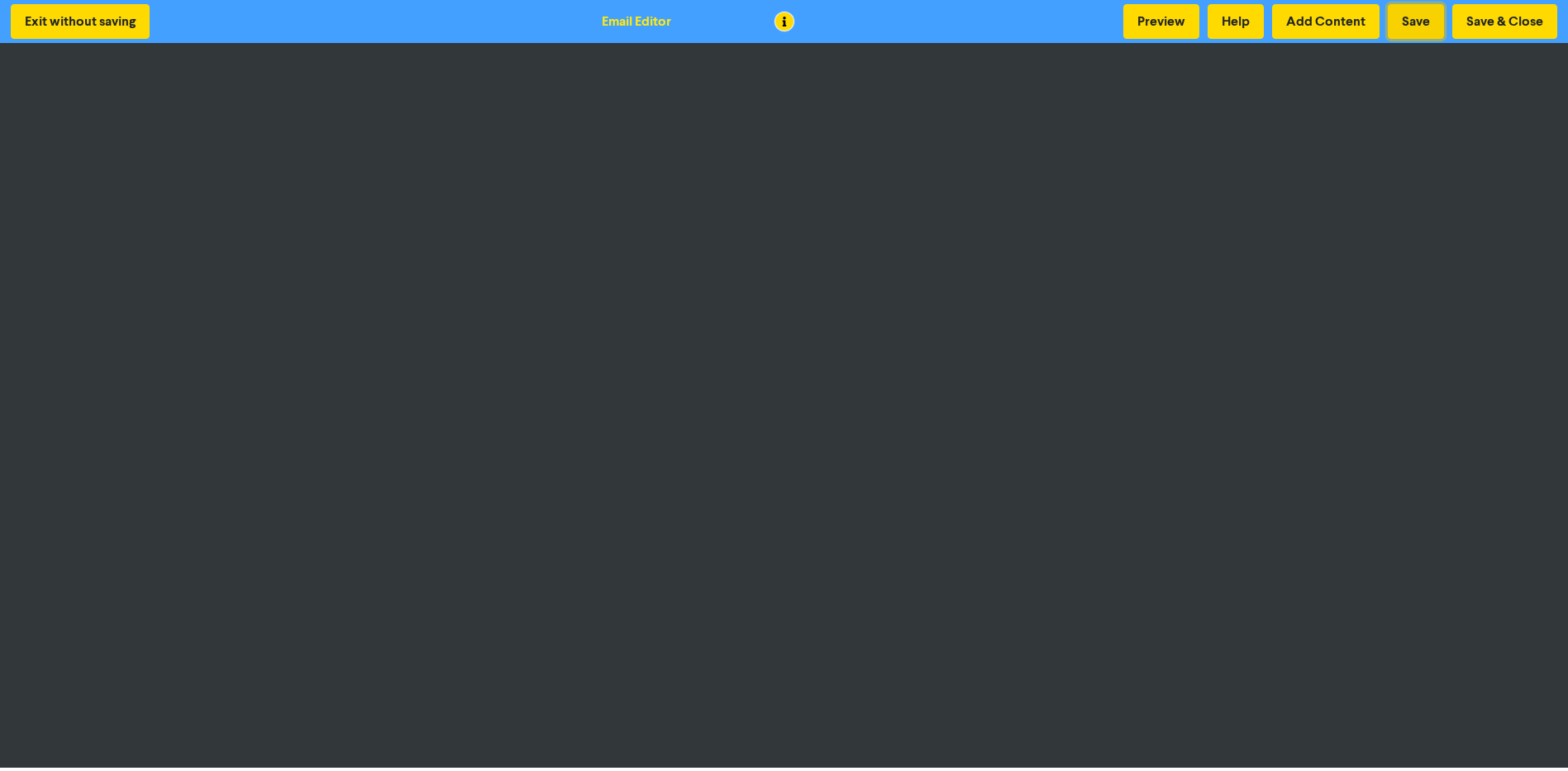
click at [1418, 19] on button "Save" at bounding box center [1416, 21] width 56 height 35
click at [1479, 20] on button "Save & Close" at bounding box center [1505, 21] width 105 height 35
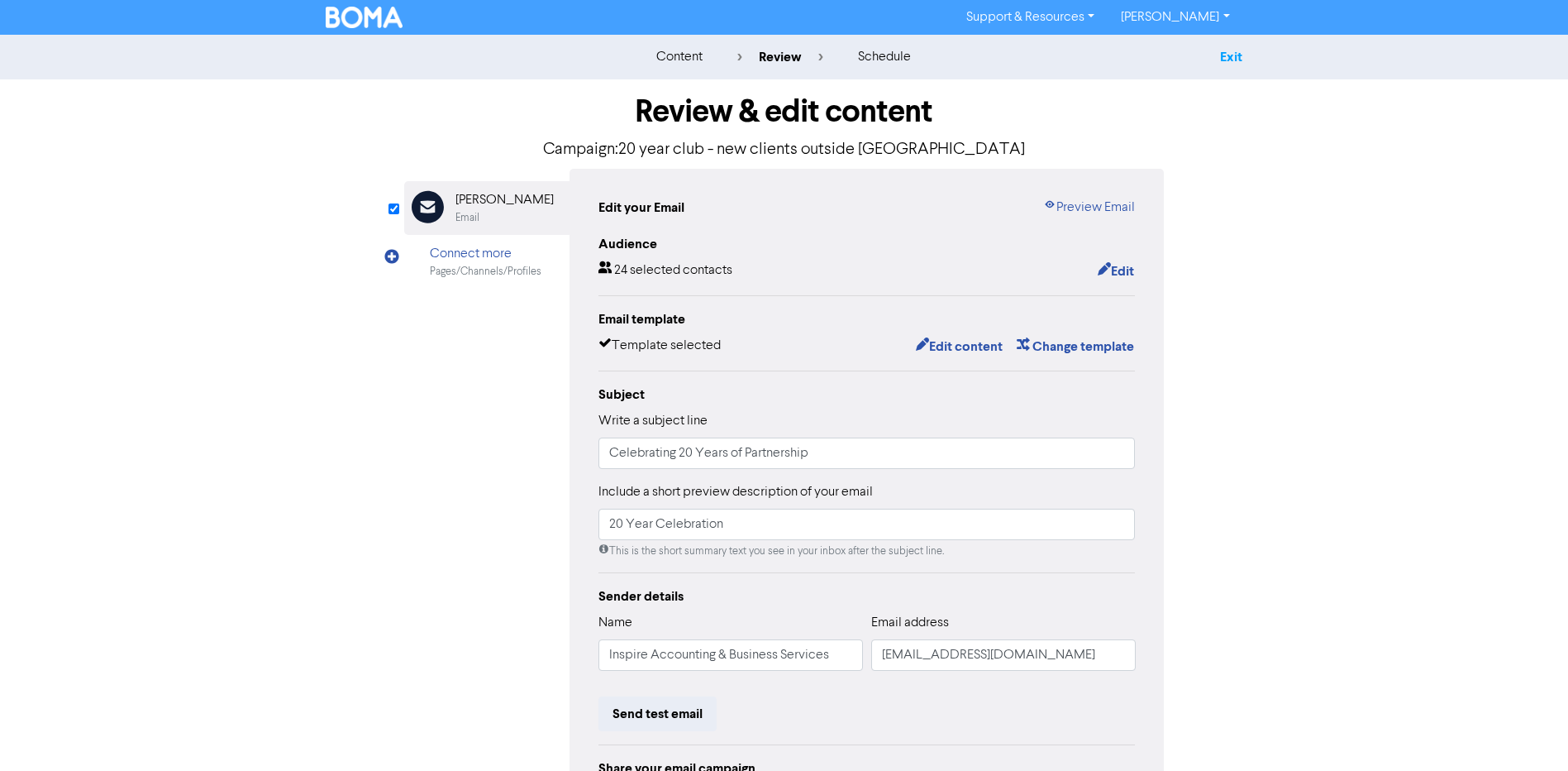
click at [1242, 61] on link "Exit" at bounding box center [1230, 57] width 22 height 17
